Goal: Obtain resource: Obtain resource

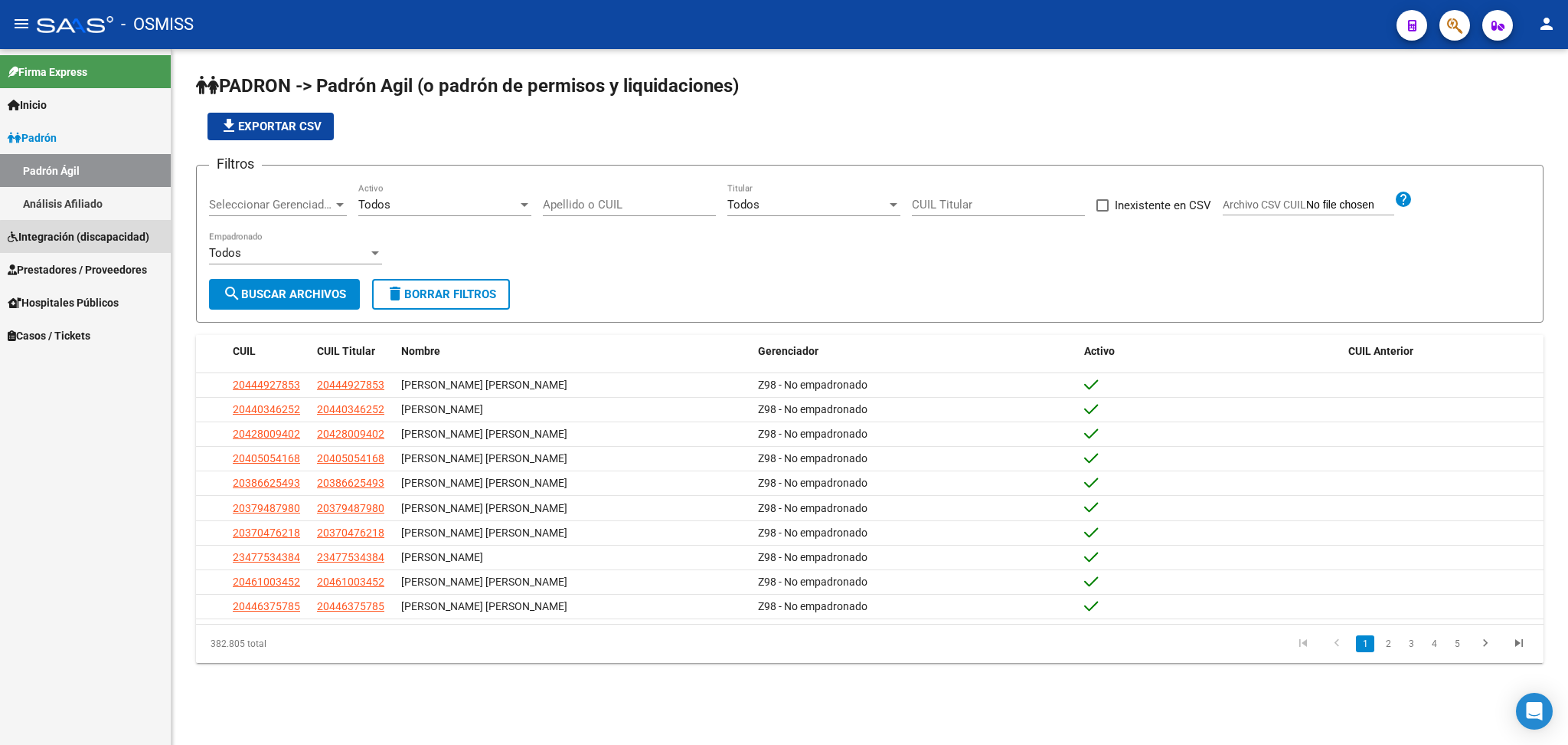
click at [94, 245] on span "Integración (discapacidad)" at bounding box center [79, 237] width 142 height 17
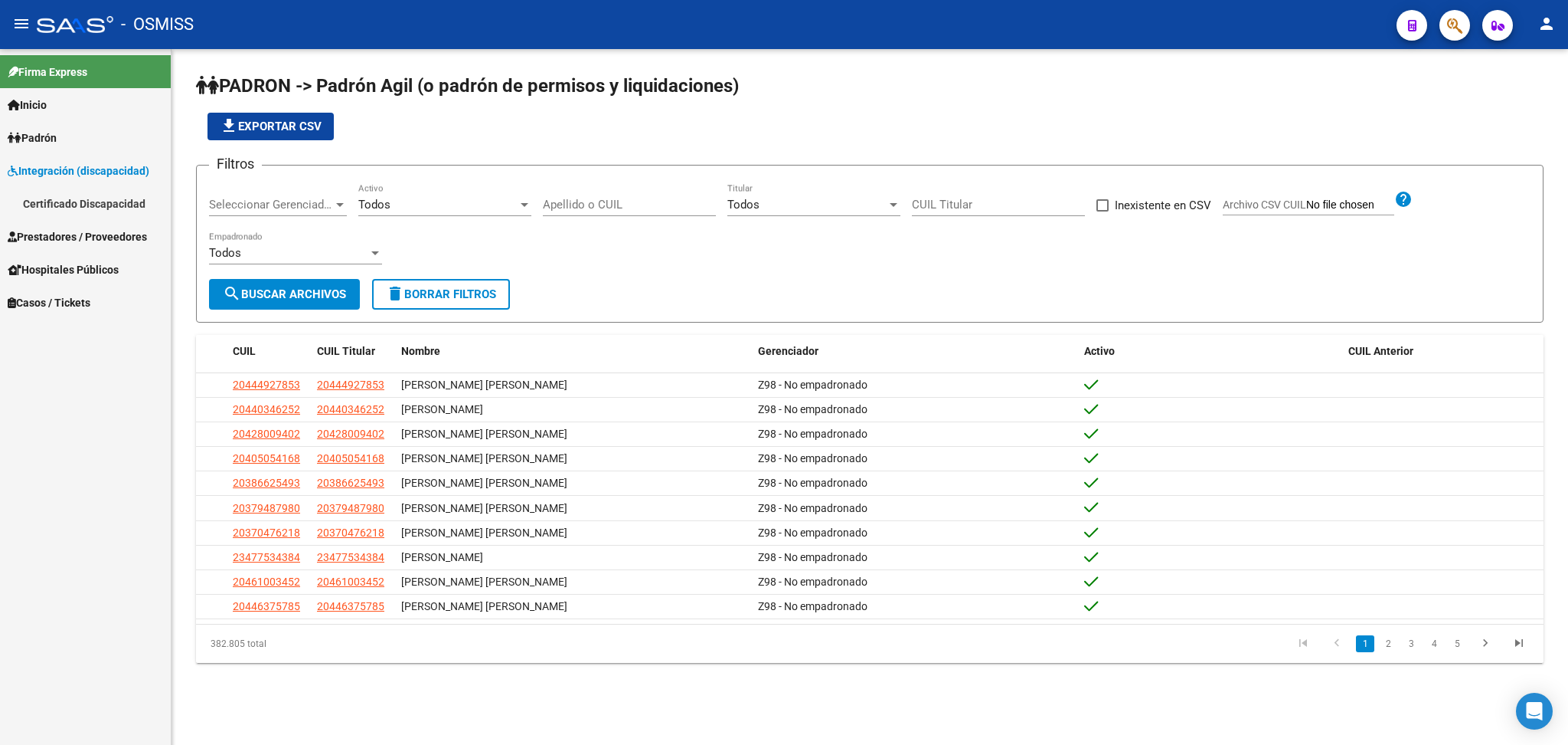
click at [91, 206] on link "Certificado Discapacidad" at bounding box center [86, 203] width 171 height 33
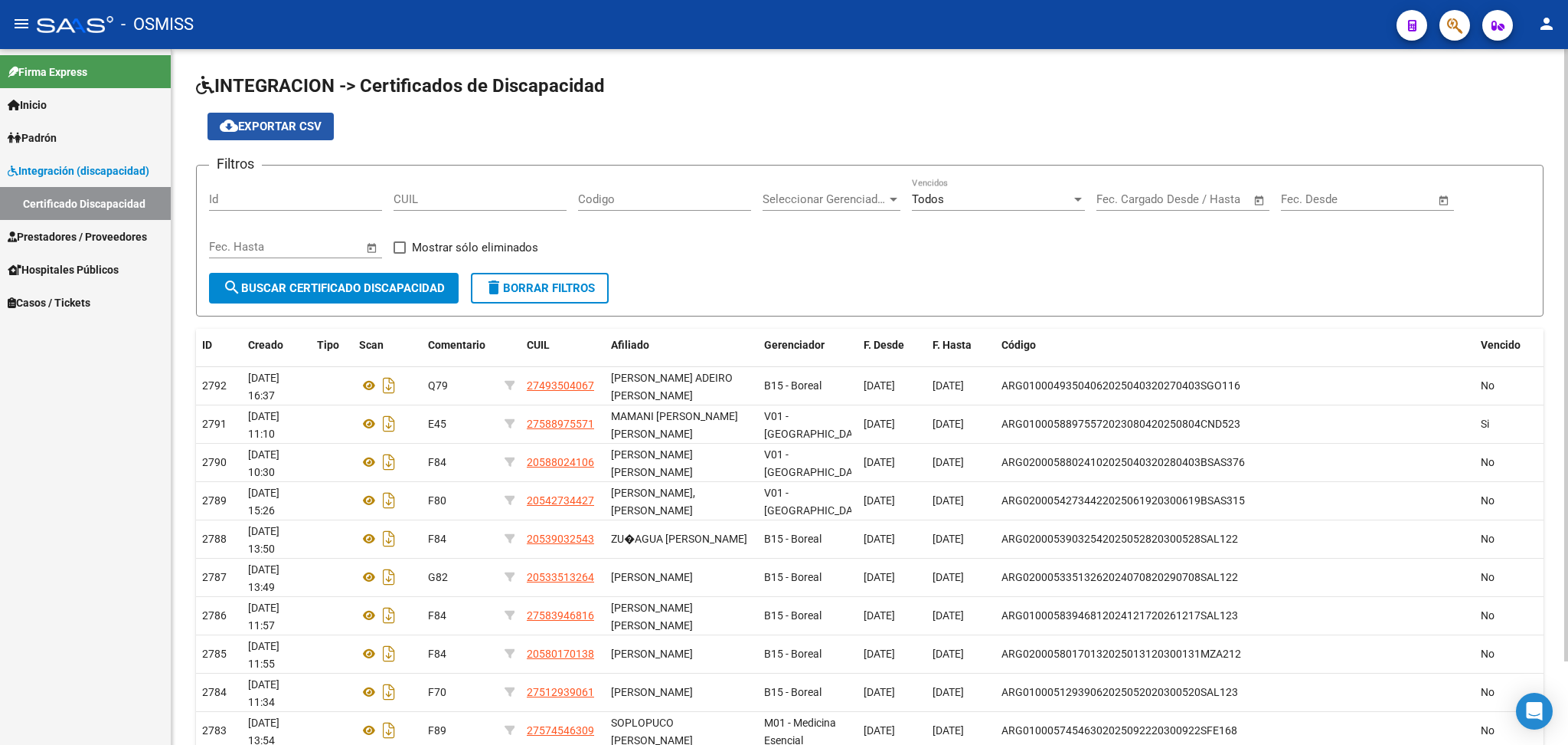
click at [268, 126] on span "cloud_download Exportar CSV" at bounding box center [270, 126] width 102 height 14
click at [413, 206] on div "CUIL" at bounding box center [480, 194] width 173 height 33
paste input "27-49350406-7"
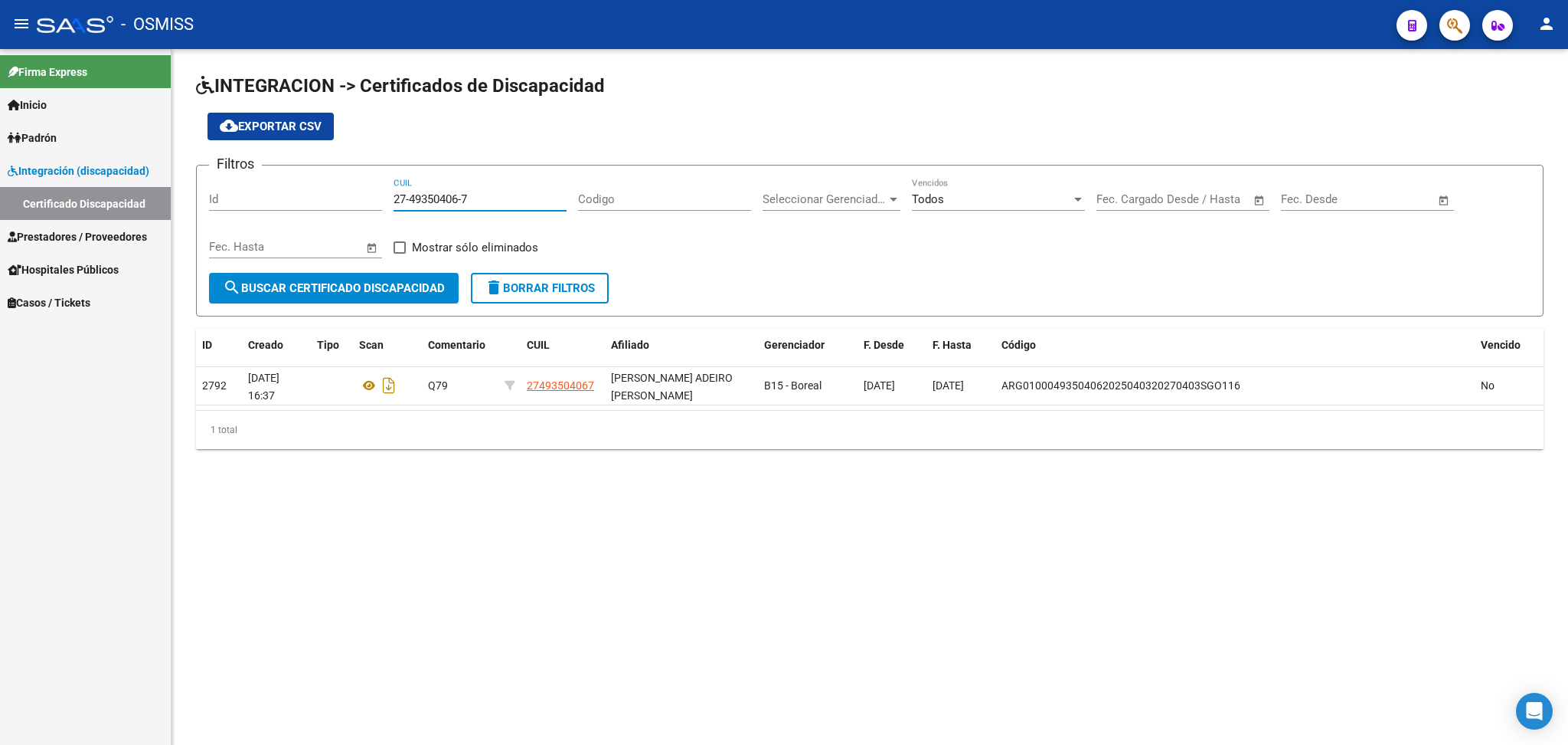
type input "27-49350406-7"
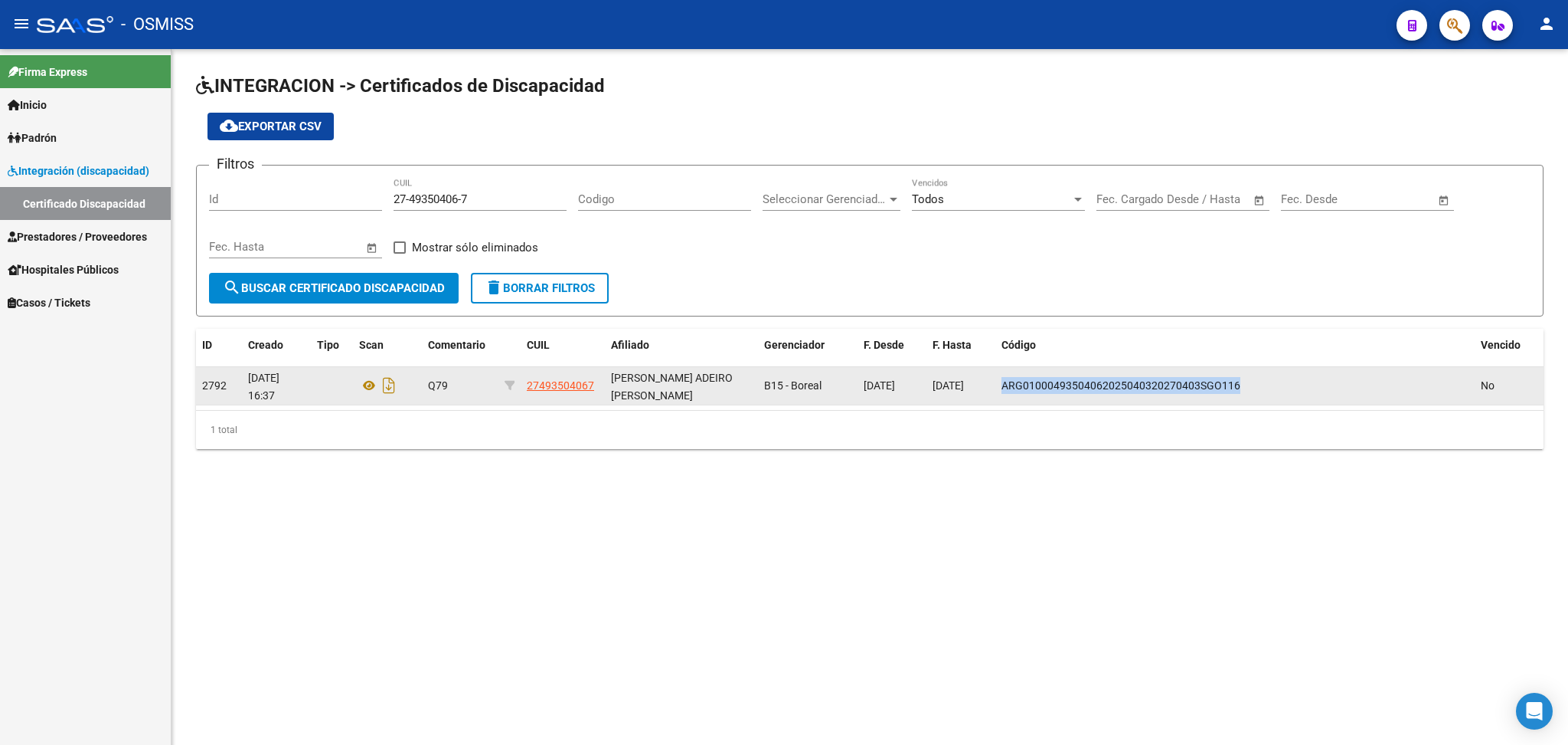
drag, startPoint x: 1062, startPoint y: 383, endPoint x: 1242, endPoint y: 383, distance: 180.0
click at [716, 383] on datatable-body-cell "ARG01000493504062025040320270403SGO116" at bounding box center [1235, 385] width 479 height 37
copy span "ARG01000493504062025040320270403SGO116"
